Goal: Transaction & Acquisition: Download file/media

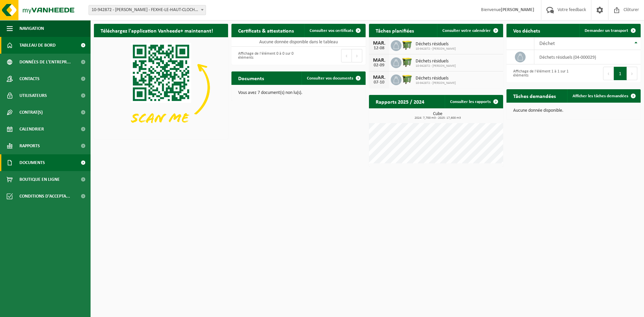
click at [38, 161] on span "Documents" at bounding box center [32, 162] width 26 height 17
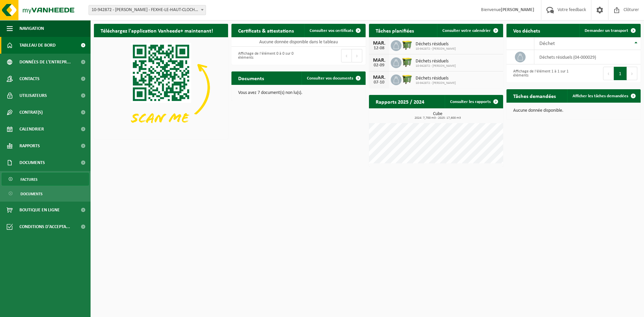
click at [64, 175] on link "Factures" at bounding box center [45, 179] width 87 height 13
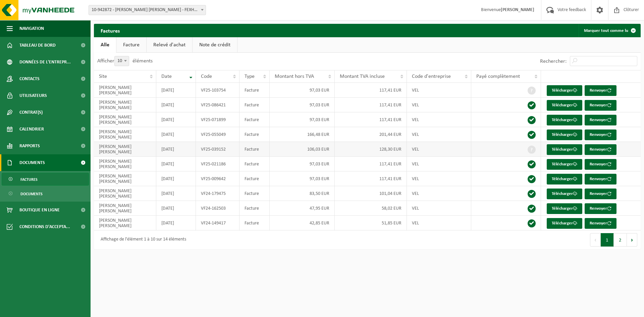
click at [531, 150] on span at bounding box center [532, 150] width 8 height 8
click at [563, 150] on link "Télécharger" at bounding box center [565, 149] width 36 height 11
click at [616, 237] on button "2" at bounding box center [620, 239] width 13 height 13
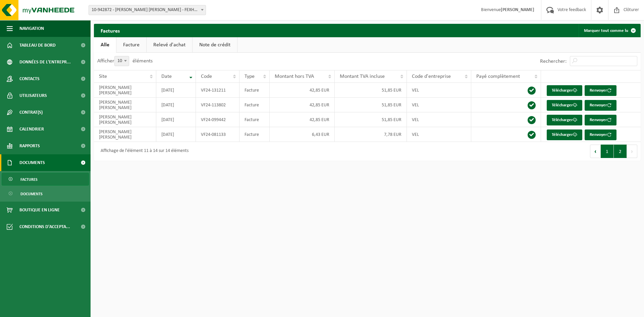
click at [602, 151] on button "1" at bounding box center [607, 151] width 13 height 13
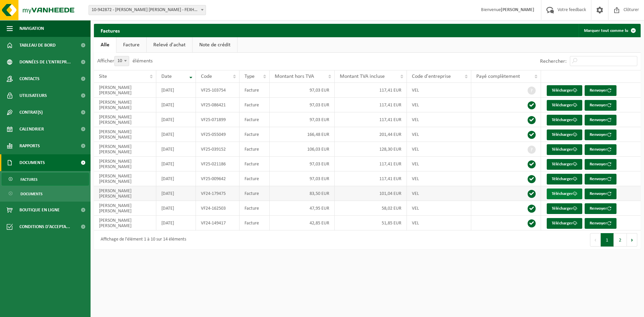
click at [563, 191] on link "Télécharger" at bounding box center [565, 194] width 36 height 11
click at [562, 180] on link "Télécharger" at bounding box center [565, 179] width 36 height 11
click at [564, 134] on link "Télécharger" at bounding box center [565, 135] width 36 height 11
